Goal: Task Accomplishment & Management: Manage account settings

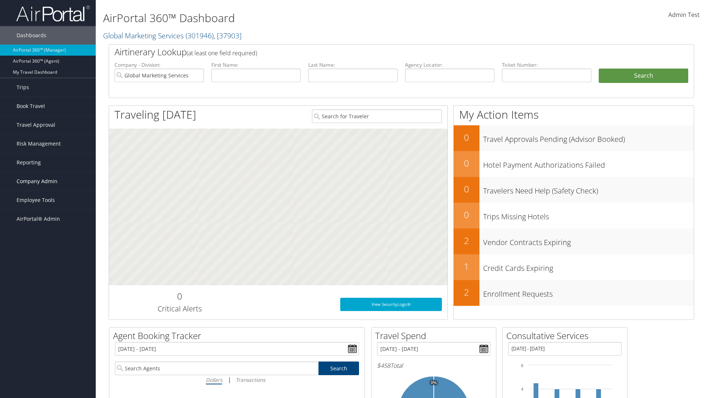
click at [48, 181] on span "Company Admin" at bounding box center [37, 181] width 41 height 18
click at [48, 295] on link "Service Fees" at bounding box center [48, 295] width 96 height 11
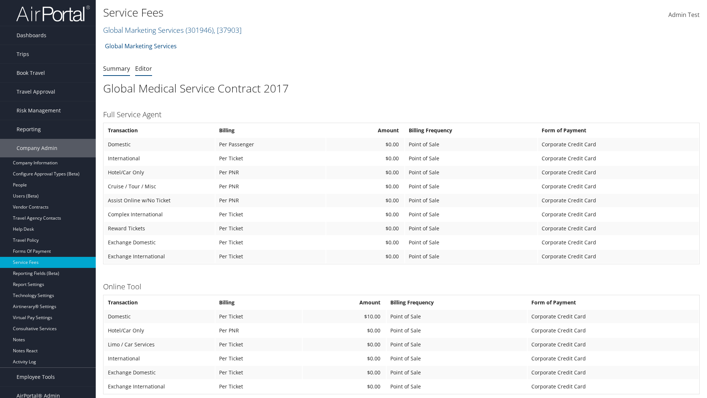
click at [144, 68] on link "Editor" at bounding box center [143, 68] width 17 height 8
